Goal: Transaction & Acquisition: Purchase product/service

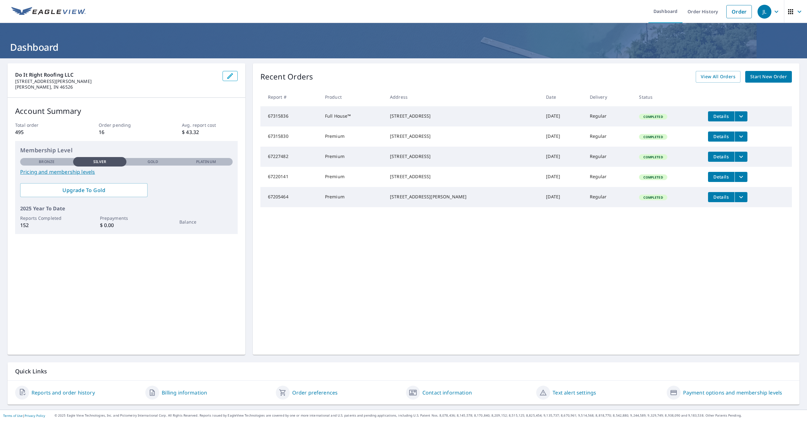
click at [763, 76] on span "Start New Order" at bounding box center [769, 77] width 37 height 8
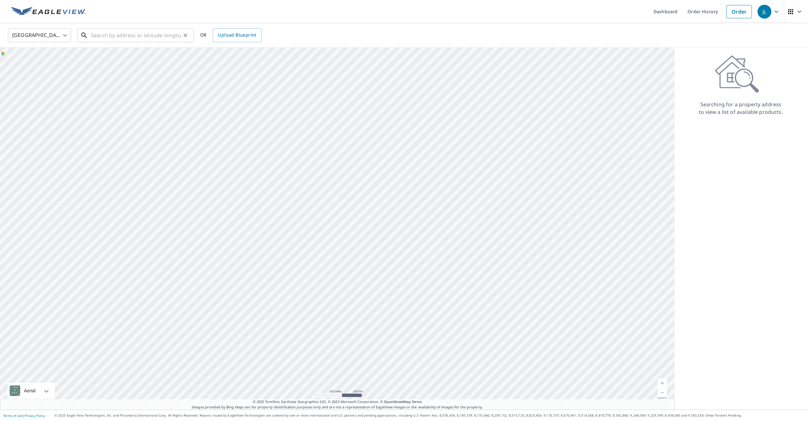
click at [164, 41] on input "text" at bounding box center [136, 35] width 90 height 18
click at [175, 55] on span "[STREET_ADDRESS]" at bounding box center [139, 54] width 99 height 8
type input "[STREET_ADDRESS]"
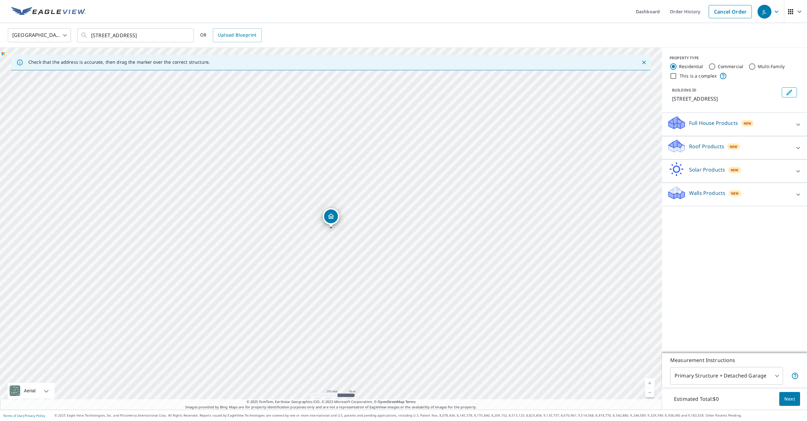
click at [649, 381] on link "Current Level 17, Zoom In" at bounding box center [649, 382] width 9 height 9
click at [649, 382] on link "Current Level 17.408639728080693, Zoom In" at bounding box center [649, 382] width 9 height 9
click at [708, 156] on div "Roof Products New" at bounding box center [729, 148] width 124 height 18
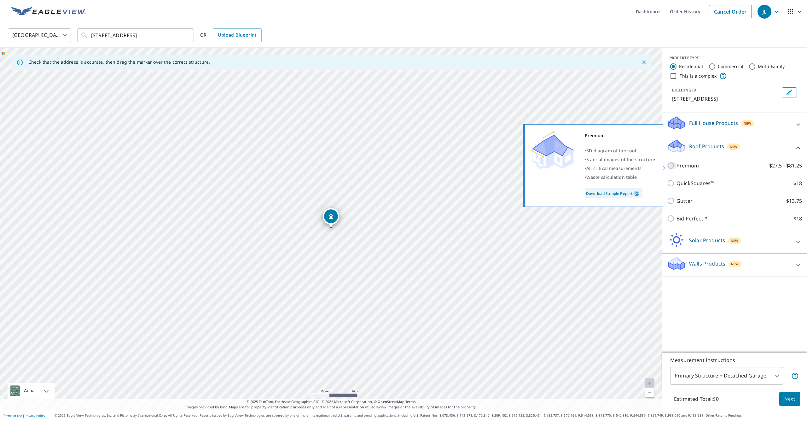
click at [670, 162] on input "Premium $27.5 - $81.25" at bounding box center [671, 166] width 9 height 8
checkbox input "true"
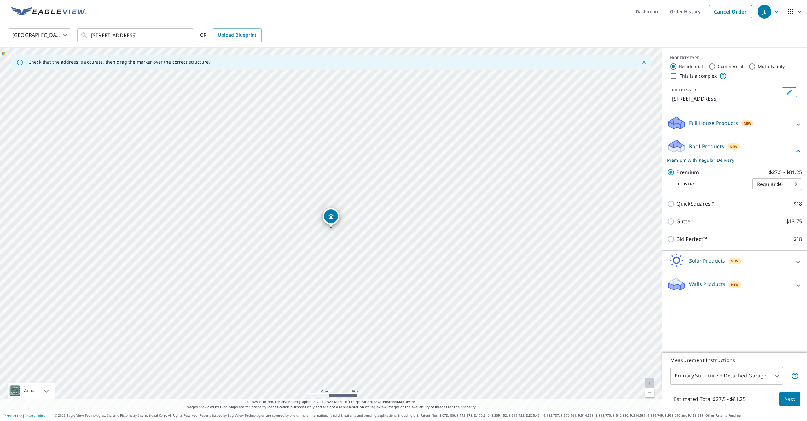
click at [739, 382] on body "JL JL Dashboard Order History Cancel Order JL [GEOGRAPHIC_DATA] US ​ [STREET_AD…" at bounding box center [403, 210] width 807 height 421
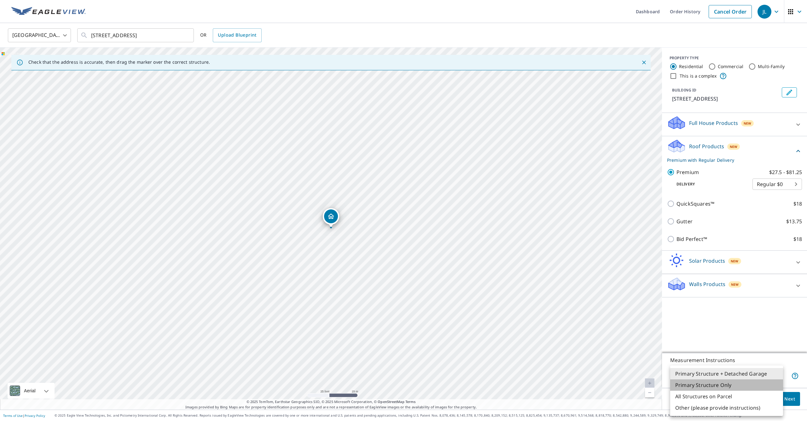
click at [728, 387] on li "Primary Structure Only" at bounding box center [727, 384] width 113 height 11
type input "2"
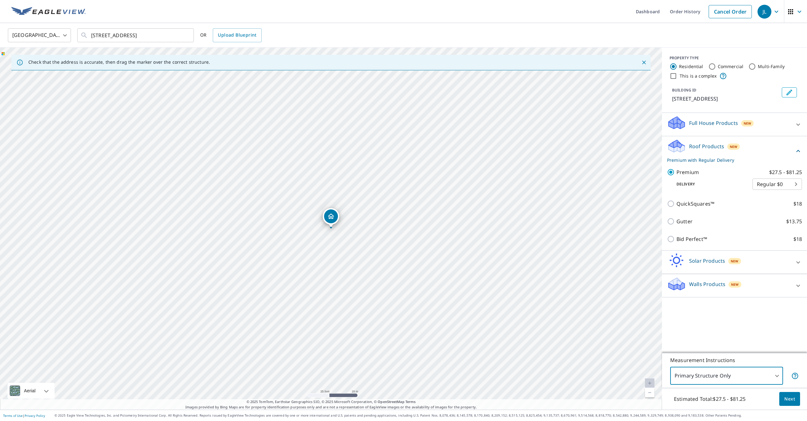
click at [790, 401] on span "Next" at bounding box center [790, 399] width 11 height 8
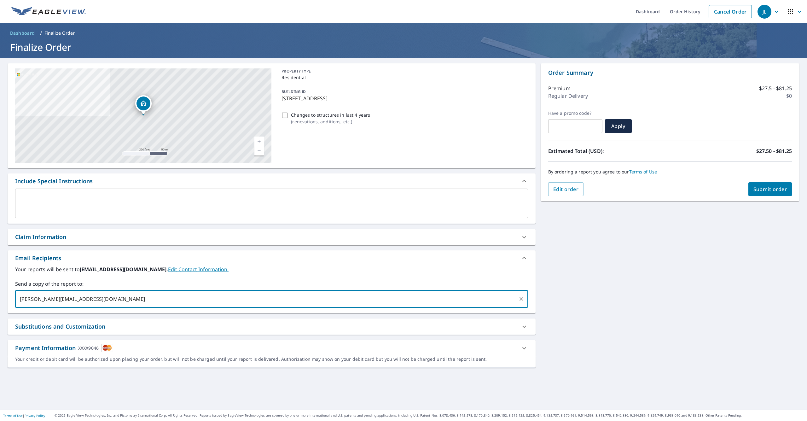
type input "[PERSON_NAME][EMAIL_ADDRESS][DOMAIN_NAME]"
click at [761, 191] on span "Submit order" at bounding box center [771, 189] width 34 height 7
